Goal: Information Seeking & Learning: Check status

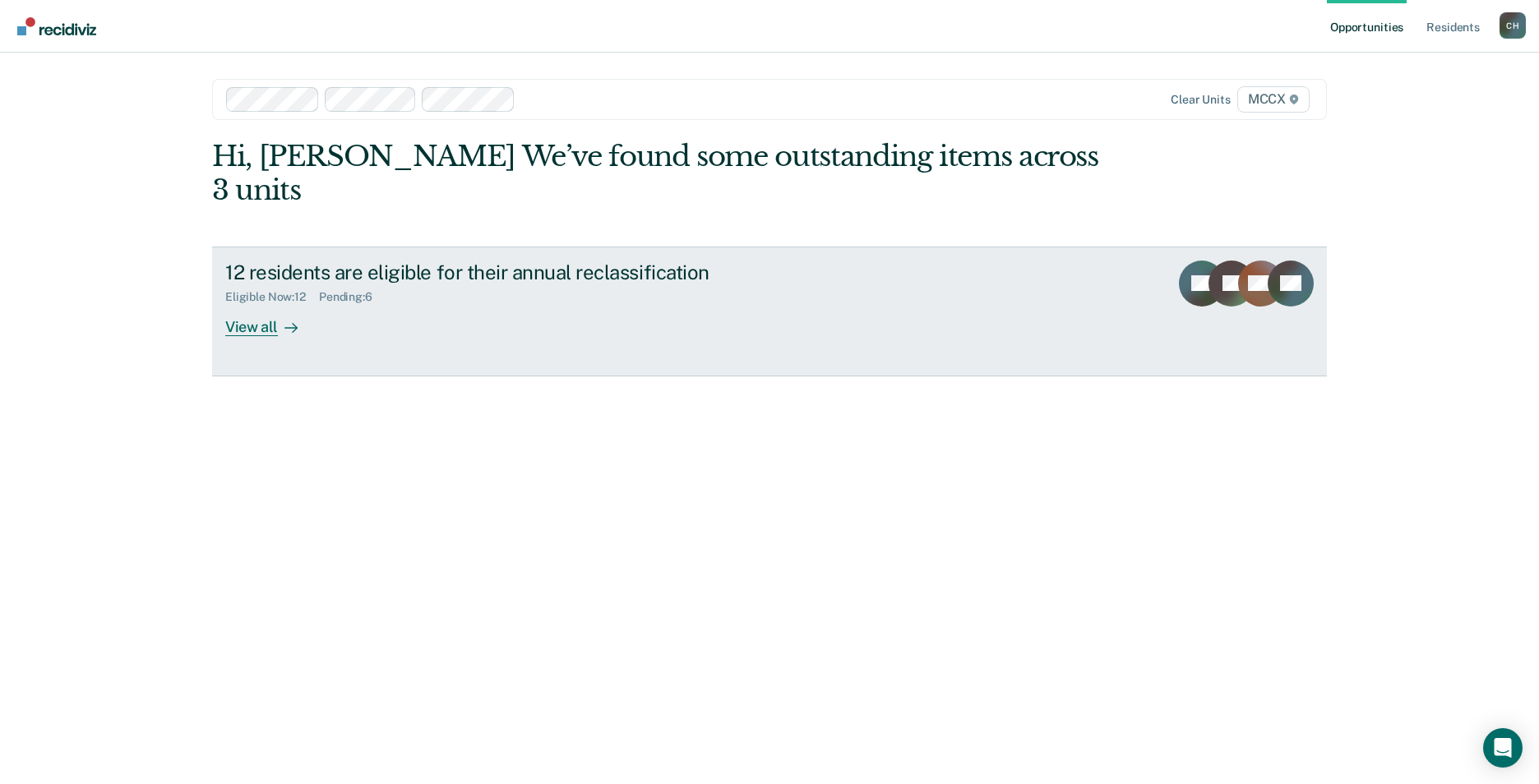
click at [232, 304] on div "View all" at bounding box center [271, 320] width 92 height 32
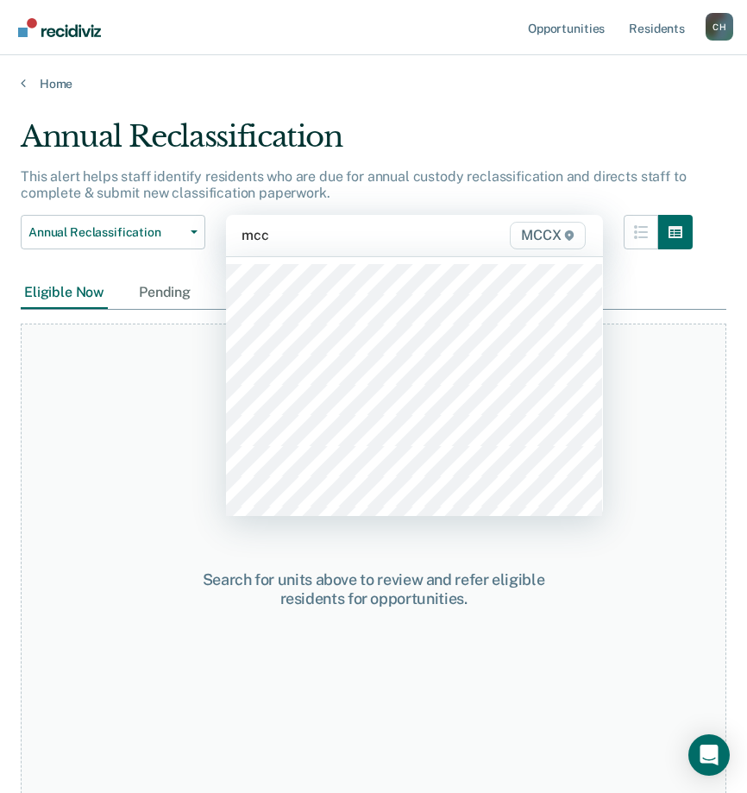
type input "mccx"
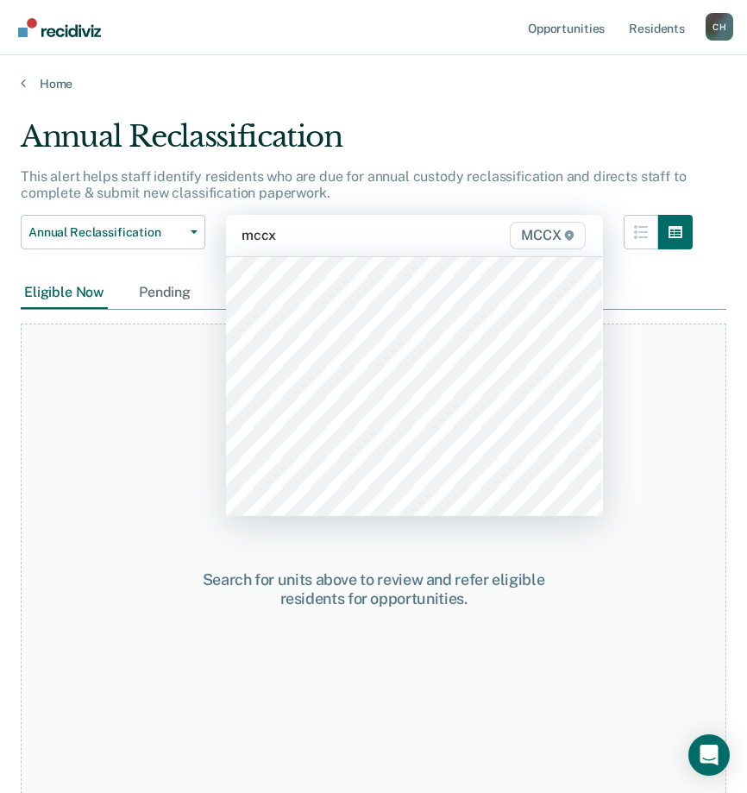
scroll to position [259, 0]
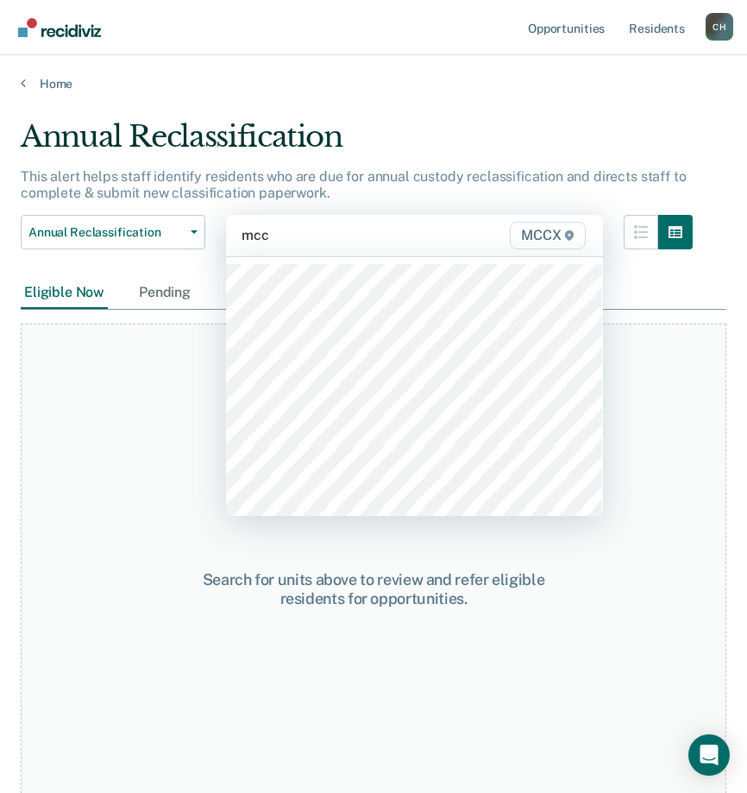
type input "mccx"
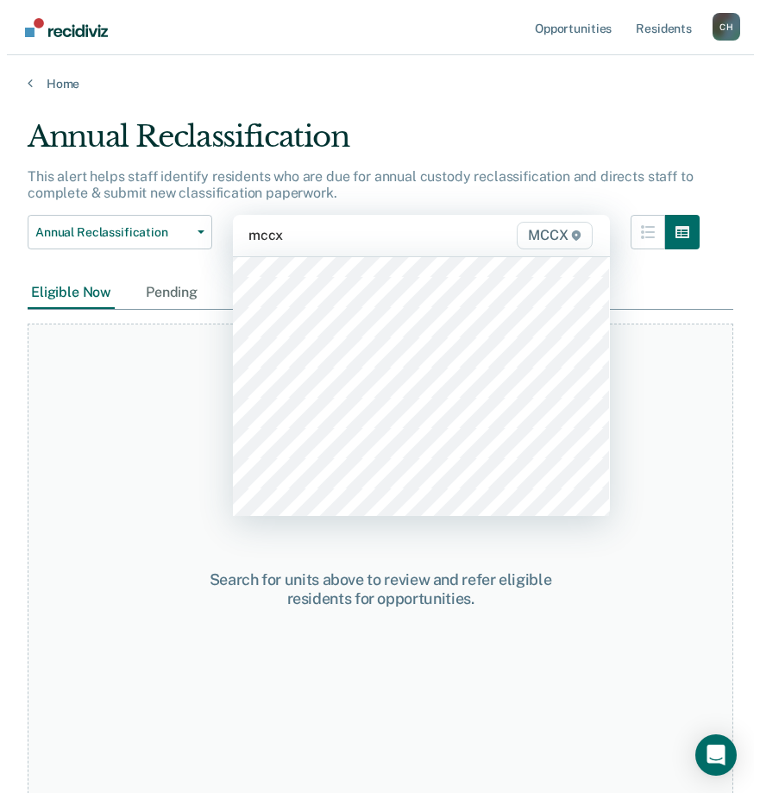
scroll to position [173, 0]
